Goal: Information Seeking & Learning: Learn about a topic

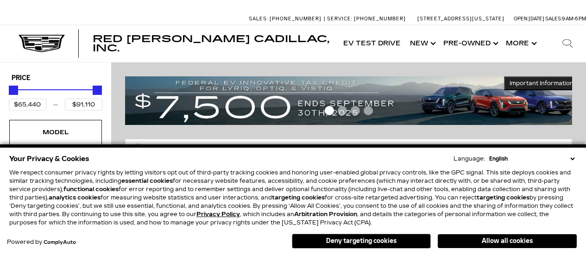
click at [572, 156] on select "English Spanish / Español English / [GEOGRAPHIC_DATA] Korean / 한국어 Vietnamese /…" at bounding box center [532, 159] width 90 height 8
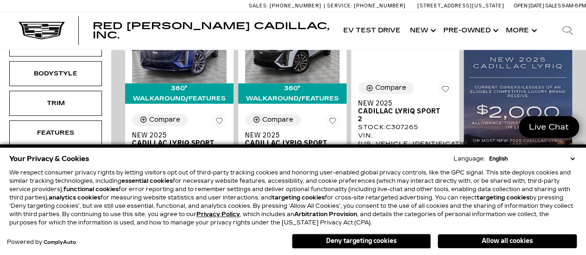
scroll to position [278, 0]
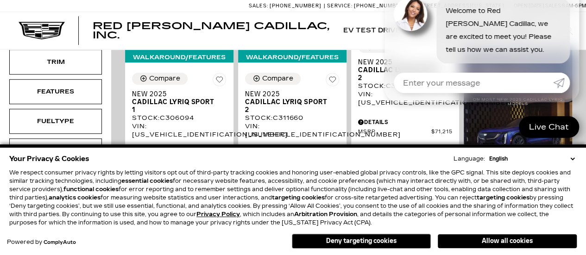
drag, startPoint x: 591, startPoint y: 12, endPoint x: 592, endPoint y: 29, distance: 17.6
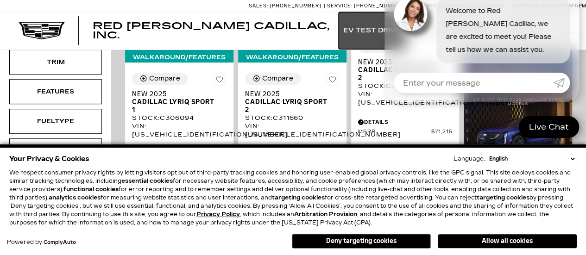
click at [357, 16] on link "EV Test Drive" at bounding box center [371, 30] width 67 height 37
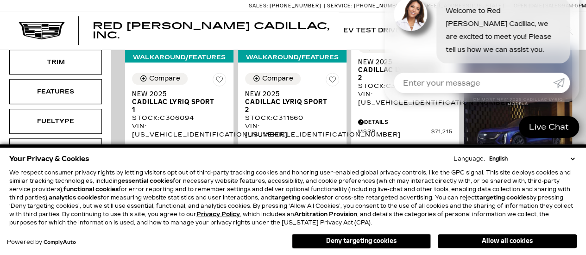
click at [313, 19] on div "Red Noland Cadillac, Inc. EV Test Drive Show New Cadillac Crossovers/SUVs XT4 X…" at bounding box center [293, 30] width 586 height 37
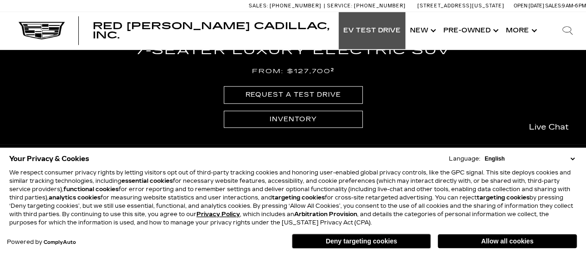
scroll to position [424, 0]
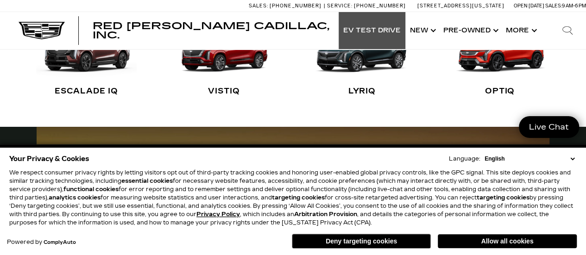
scroll to position [105, 0]
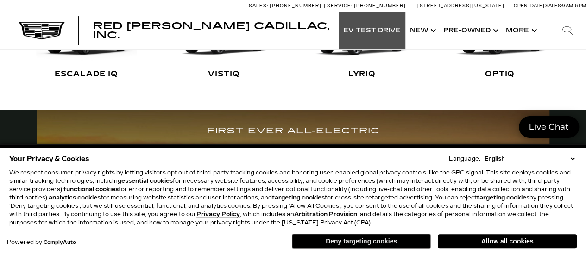
click at [380, 239] on button "Deny targeting cookies" at bounding box center [361, 241] width 139 height 15
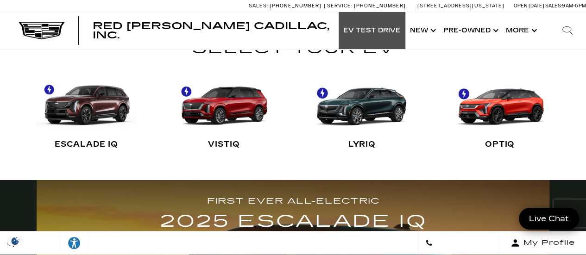
scroll to position [47, 0]
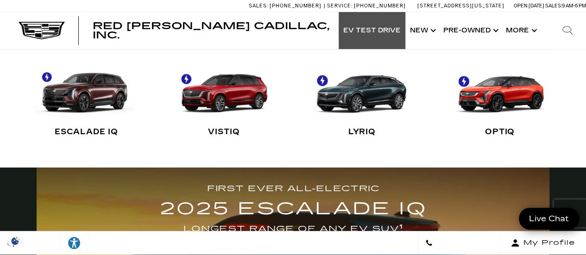
click at [113, 87] on link "ESCALADE IQ" at bounding box center [86, 100] width 101 height 90
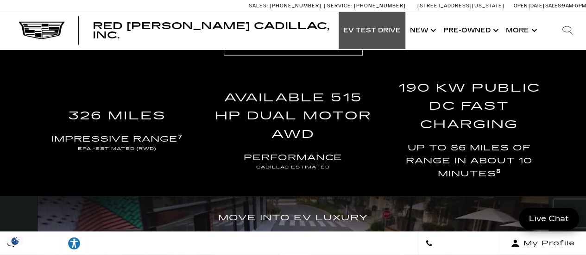
scroll to position [1274, 0]
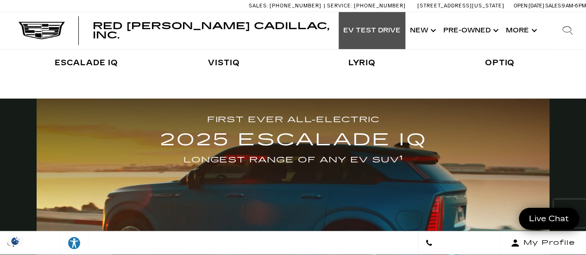
scroll to position [47, 0]
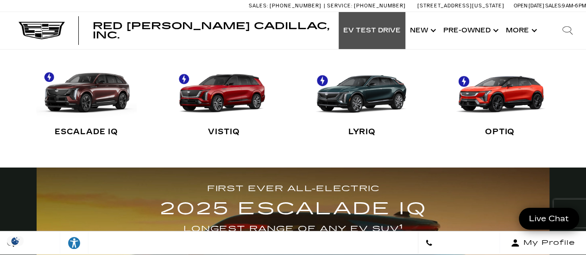
click at [221, 94] on link "VISTIQ" at bounding box center [224, 100] width 101 height 90
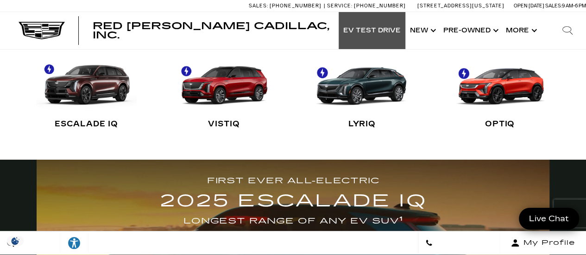
scroll to position [46, 0]
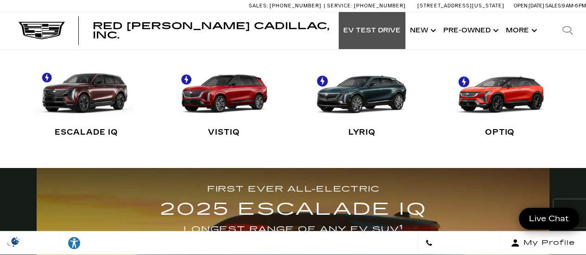
click at [97, 98] on link "ESCALADE IQ" at bounding box center [86, 101] width 101 height 90
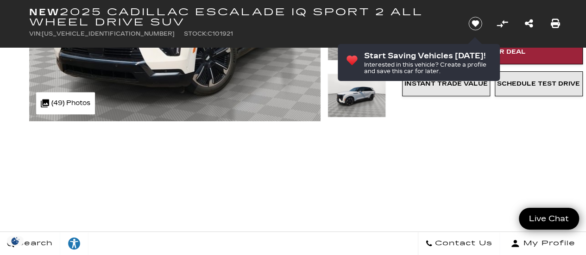
scroll to position [206, 0]
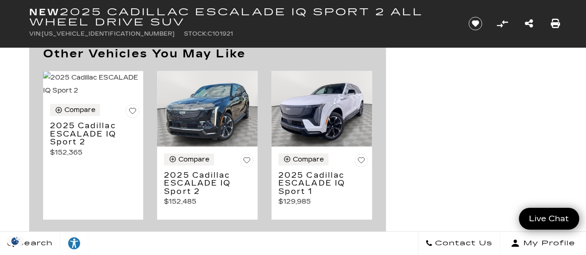
scroll to position [4435, 0]
